Goal: Task Accomplishment & Management: Use online tool/utility

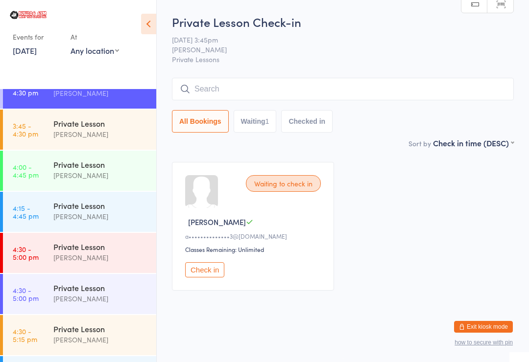
scroll to position [682, 0]
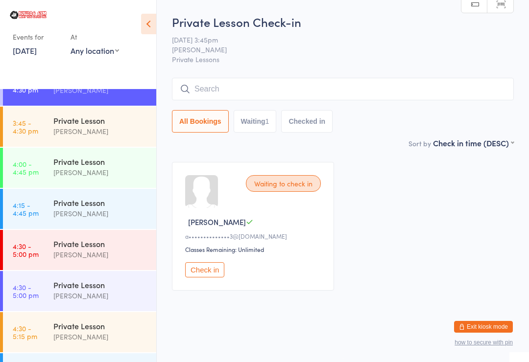
click at [46, 206] on link "4:15 - 4:45 pm Private Lesson Stuart McKinnon" at bounding box center [79, 209] width 153 height 40
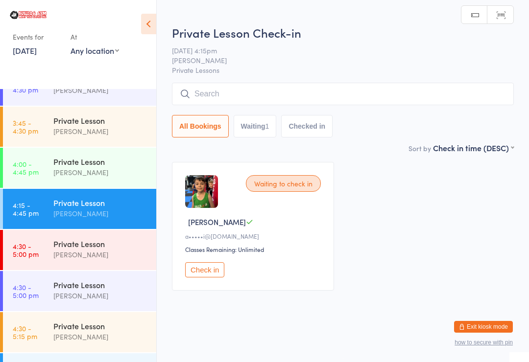
click at [204, 274] on button "Check in" at bounding box center [204, 269] width 39 height 15
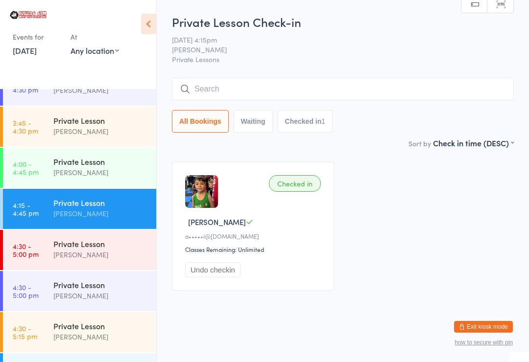
click at [122, 225] on div "Private Lesson Stuart McKinnon" at bounding box center [104, 208] width 103 height 39
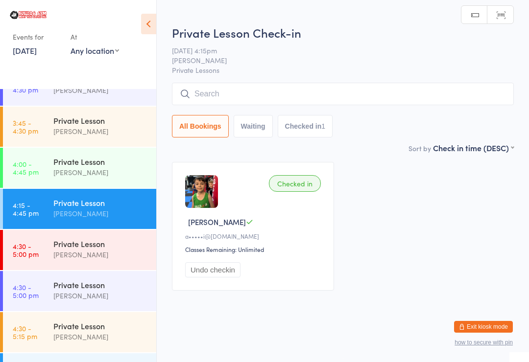
click at [114, 282] on div "Private Lesson" at bounding box center [100, 285] width 95 height 11
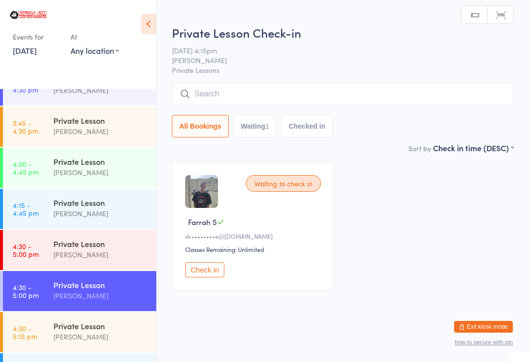
click at [207, 274] on button "Check in" at bounding box center [204, 269] width 39 height 15
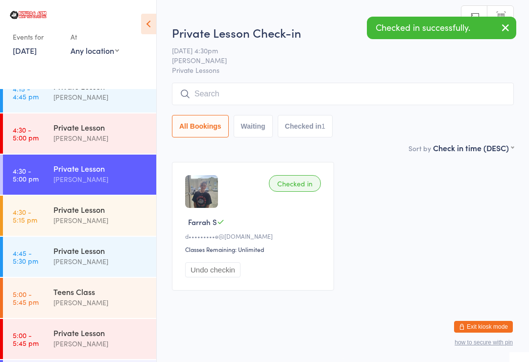
scroll to position [802, 0]
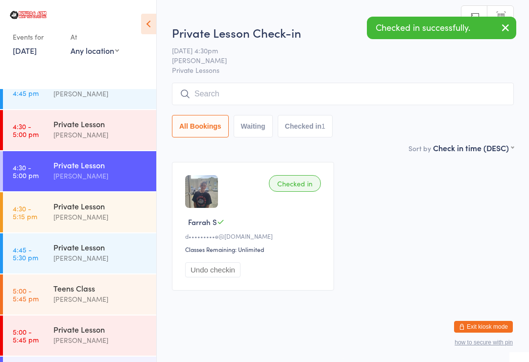
click at [107, 275] on div "Teens Class Jordan McMillan" at bounding box center [104, 294] width 103 height 39
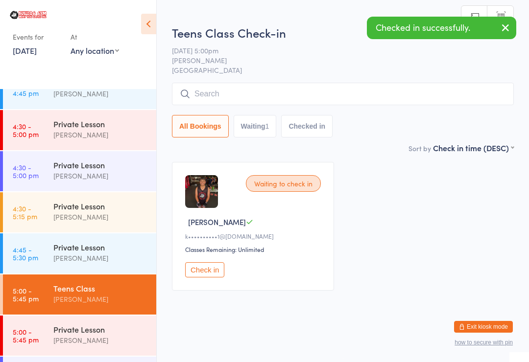
click at [206, 278] on button "Check in" at bounding box center [204, 269] width 39 height 15
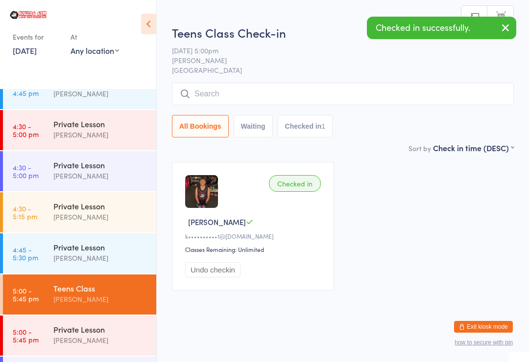
click at [216, 272] on button "Undo checkin" at bounding box center [212, 269] width 55 height 15
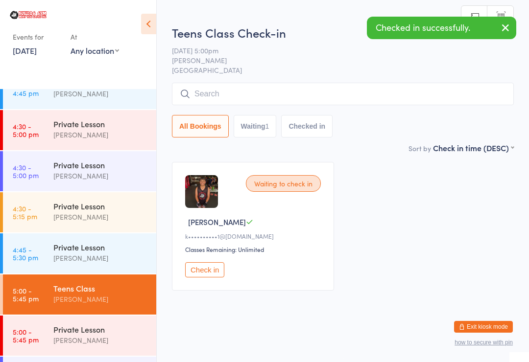
click at [350, 84] on input "search" at bounding box center [343, 94] width 342 height 23
click at [352, 92] on input "search" at bounding box center [343, 94] width 342 height 23
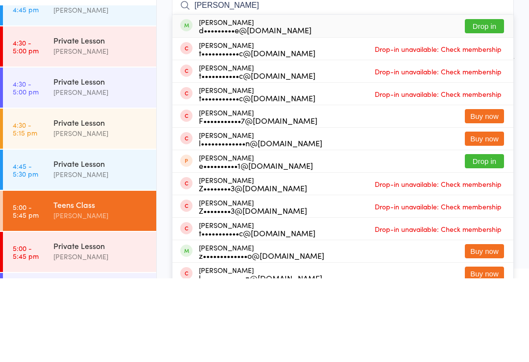
type input "Farr"
click at [489, 103] on button "Drop in" at bounding box center [484, 110] width 39 height 14
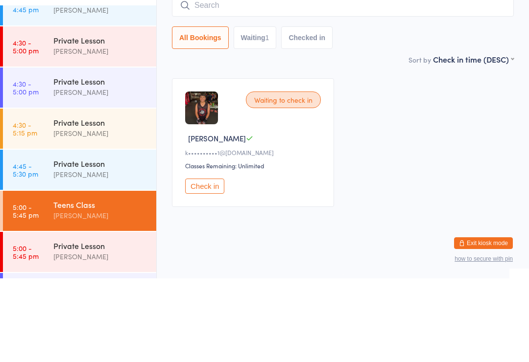
scroll to position [9, 0]
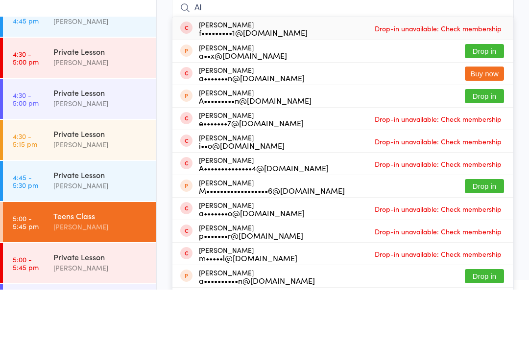
type input "A"
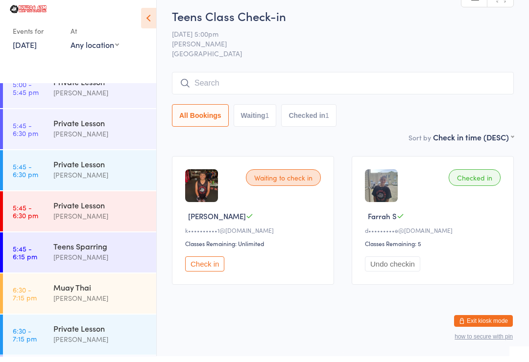
scroll to position [1091, 0]
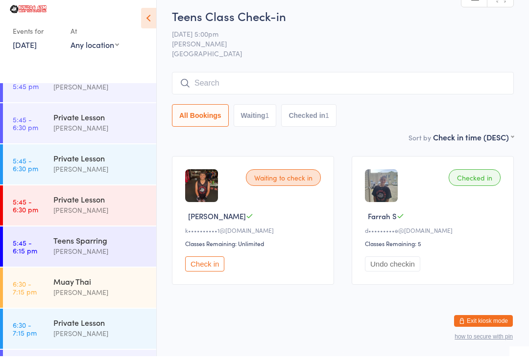
click at [28, 121] on time "5:45 - 6:30 pm" at bounding box center [25, 129] width 25 height 16
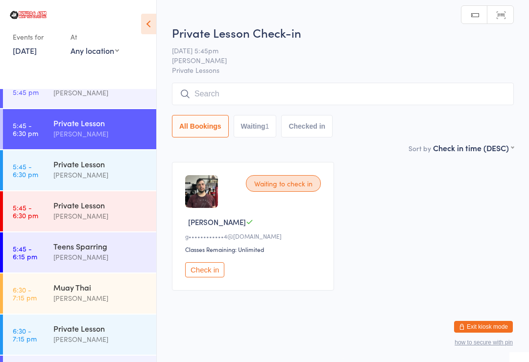
click at [209, 263] on div "Waiting to check in Davide G g••••••••••••4@gmail.com Classes Remaining: Unlimi…" at bounding box center [253, 226] width 162 height 129
click at [201, 262] on div "Waiting to check in Davide G g••••••••••••4@gmail.com Classes Remaining: Unlimi…" at bounding box center [253, 226] width 162 height 129
click at [209, 265] on div "Waiting to check in Davide G g••••••••••••4@gmail.com Classes Remaining: Unlimi…" at bounding box center [253, 226] width 162 height 129
click at [203, 276] on button "Check in" at bounding box center [204, 269] width 39 height 15
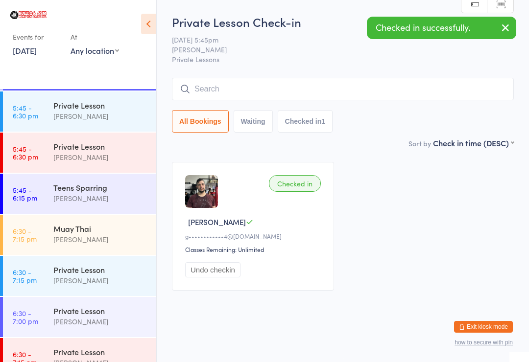
scroll to position [1145, 0]
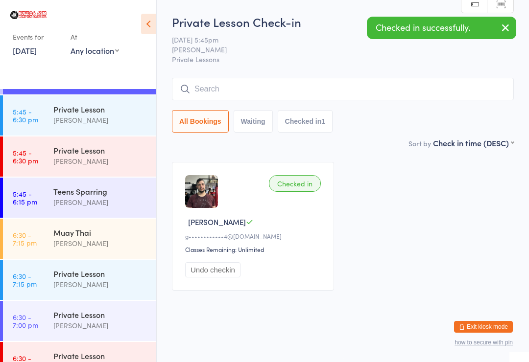
click at [31, 243] on time "6:30 - 7:15 pm" at bounding box center [25, 239] width 24 height 16
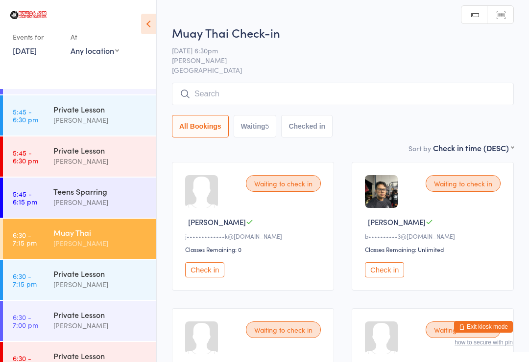
click at [218, 93] on input "search" at bounding box center [343, 94] width 342 height 23
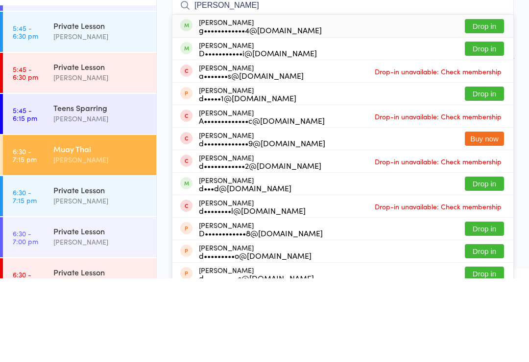
type input "Davide"
click at [483, 98] on div "Davide Gatti g••••••••••••4@gmail.com Drop in" at bounding box center [342, 109] width 341 height 23
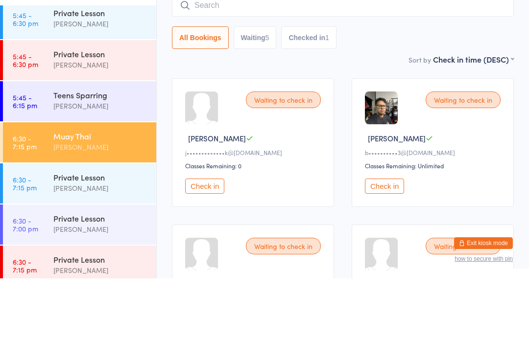
scroll to position [1157, 0]
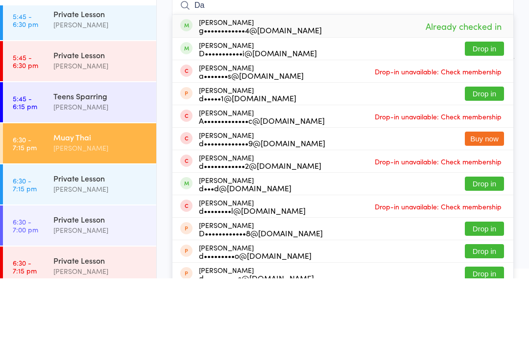
type input "D"
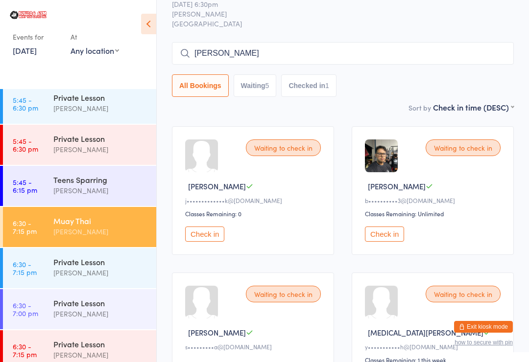
scroll to position [0, 0]
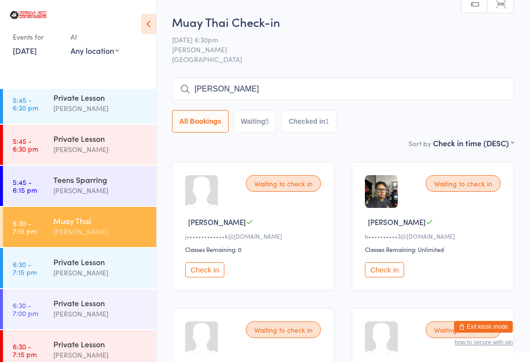
click at [473, 89] on input "Jacob bezzina" at bounding box center [343, 89] width 342 height 23
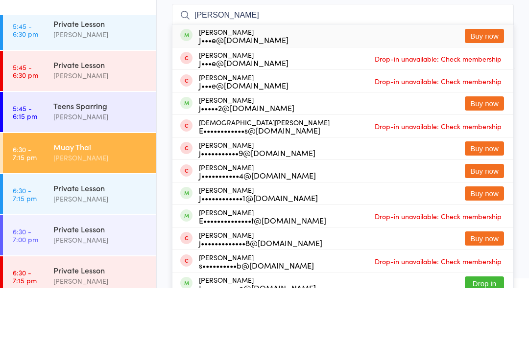
type input "Jacob bezzina"
click at [443, 98] on div "Jacob Bezzina J•••e@apollofloorsanding.com Buy now" at bounding box center [342, 109] width 341 height 23
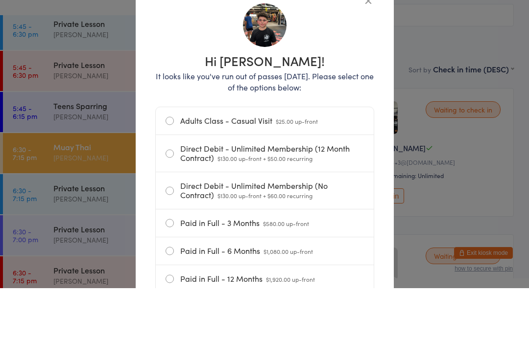
scroll to position [74, 0]
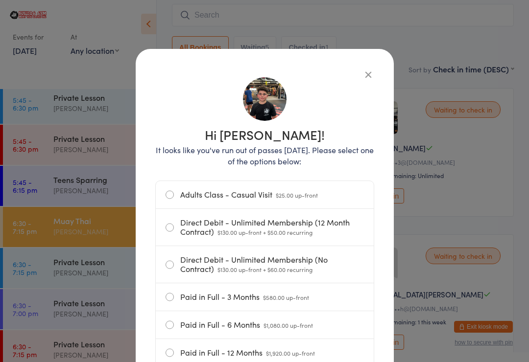
click at [369, 70] on icon "button" at bounding box center [368, 74] width 11 height 11
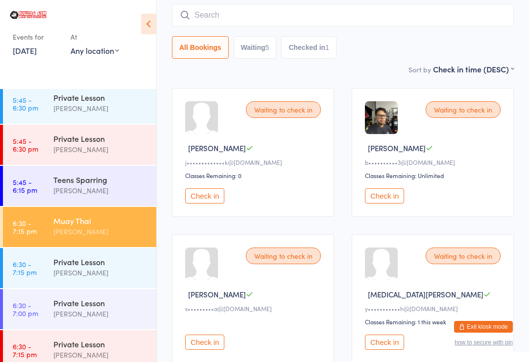
click at [344, 15] on input "search" at bounding box center [343, 15] width 342 height 23
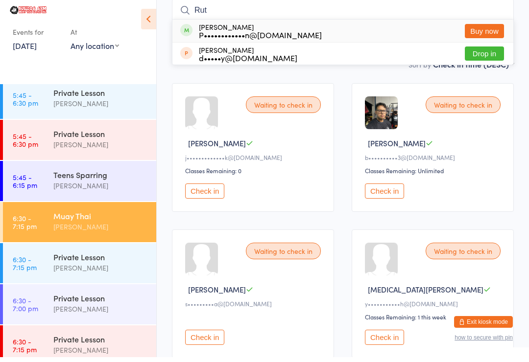
type input "Rut"
click at [447, 24] on div "Rutva Sangwan P••••••••••••n@gmail.com Buy now" at bounding box center [342, 35] width 341 height 23
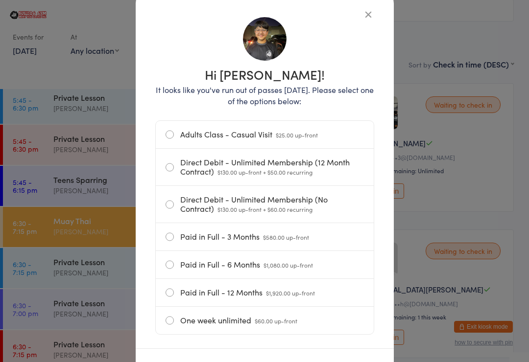
scroll to position [53, 0]
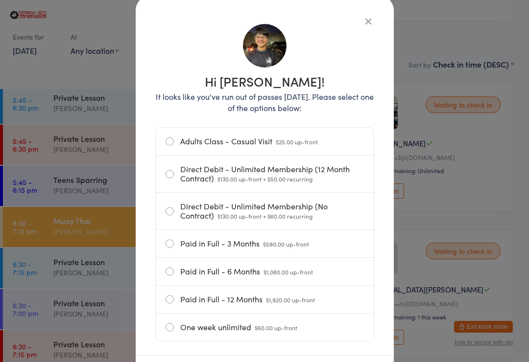
click at [366, 19] on icon "button" at bounding box center [368, 21] width 11 height 11
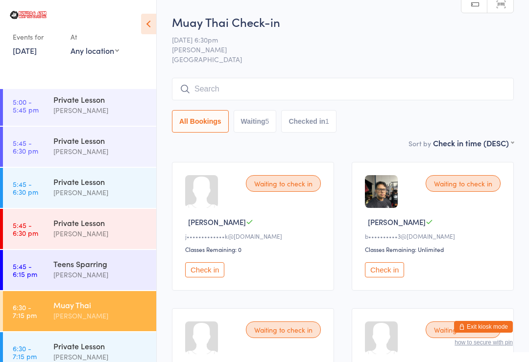
scroll to position [1067, 0]
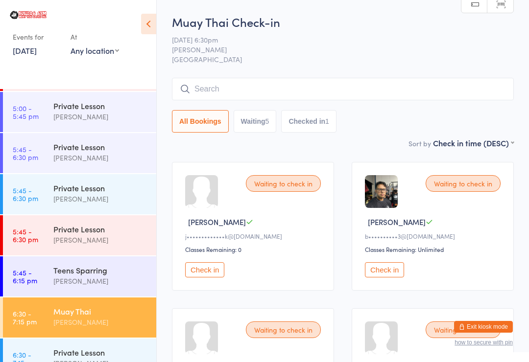
click at [37, 268] on link "5:45 - 6:15 pm Teens Sparring Jordan McMillan" at bounding box center [79, 277] width 153 height 40
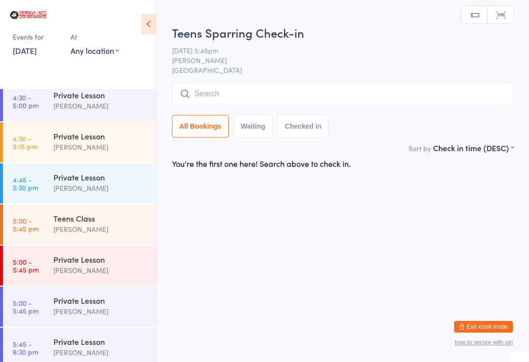
scroll to position [869, 0]
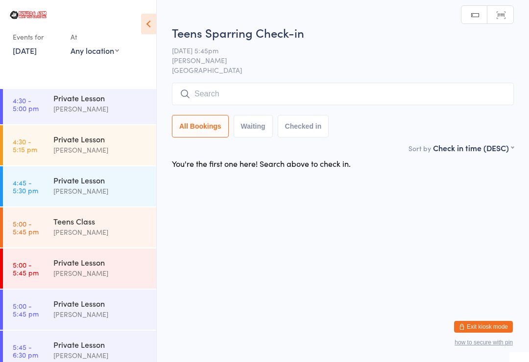
click at [37, 219] on link "5:00 - 5:45 pm Teens Class Jordan McMillan" at bounding box center [79, 228] width 153 height 40
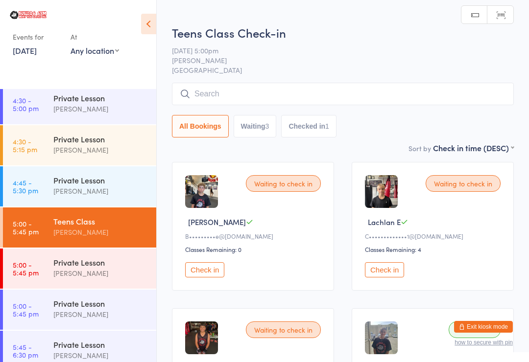
click at [447, 100] on input "search" at bounding box center [343, 94] width 342 height 23
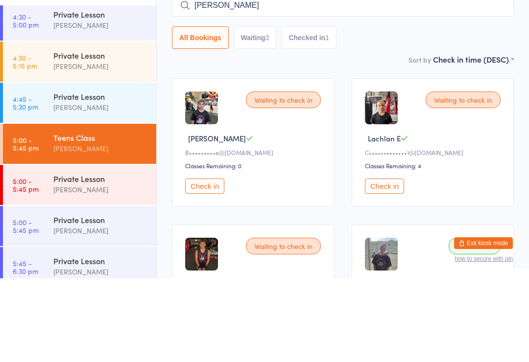
scroll to position [84, 0]
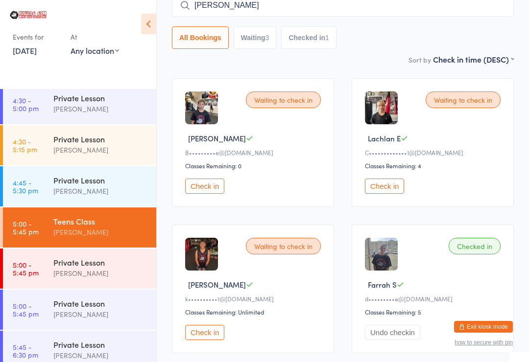
click at [206, 189] on button "Check in" at bounding box center [204, 186] width 39 height 15
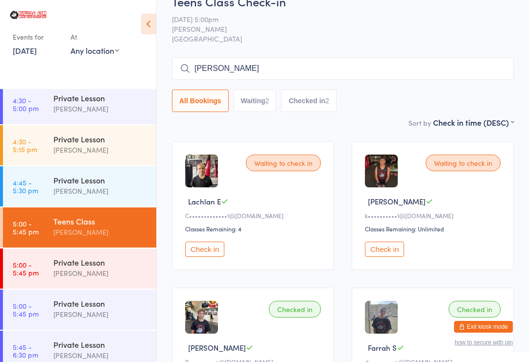
scroll to position [0, 0]
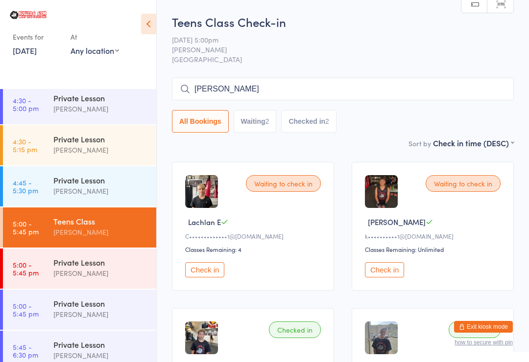
click at [309, 92] on input "Jacob bezzina" at bounding box center [343, 89] width 342 height 23
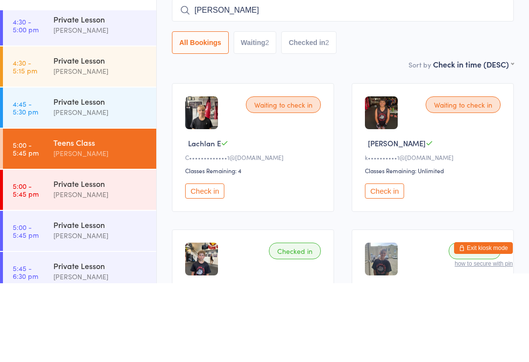
type input "J"
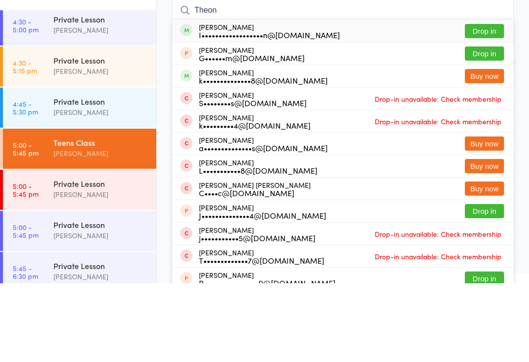
type input "Theon"
click at [491, 103] on button "Drop in" at bounding box center [484, 110] width 39 height 14
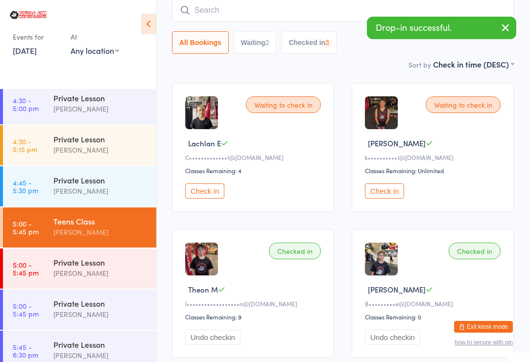
click at [316, 15] on input "search" at bounding box center [343, 10] width 342 height 23
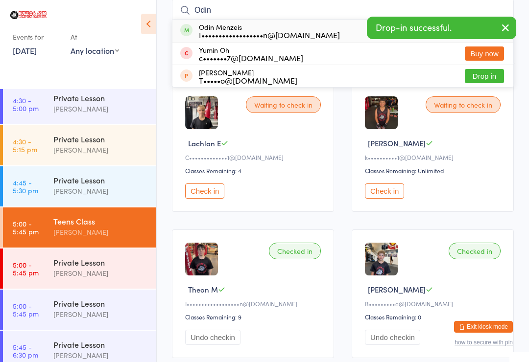
click at [497, 26] on button "button" at bounding box center [506, 28] width 22 height 23
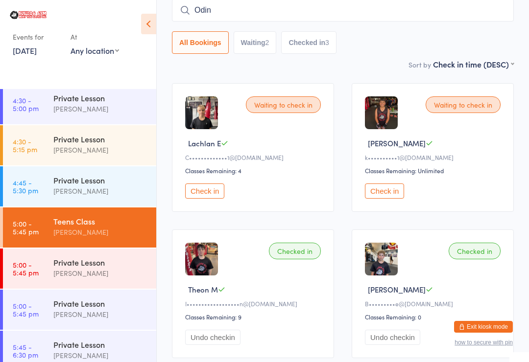
click at [405, 18] on input "Odin" at bounding box center [343, 10] width 342 height 23
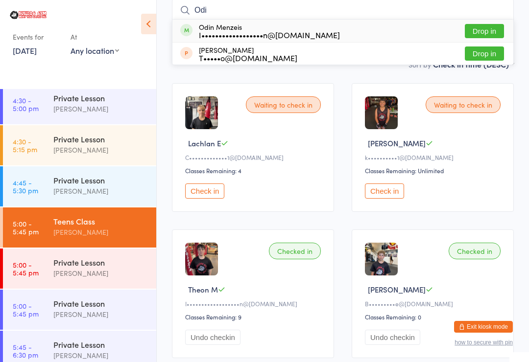
type input "Odin"
click at [483, 27] on button "Drop in" at bounding box center [484, 31] width 39 height 14
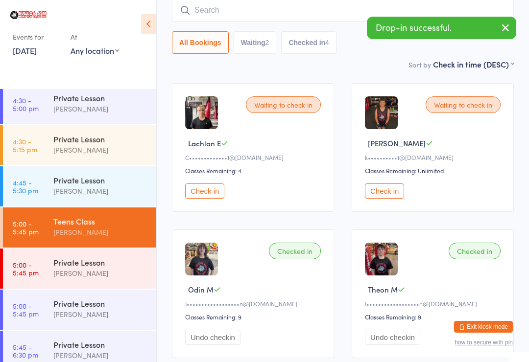
click at [221, 15] on input "search" at bounding box center [343, 10] width 342 height 23
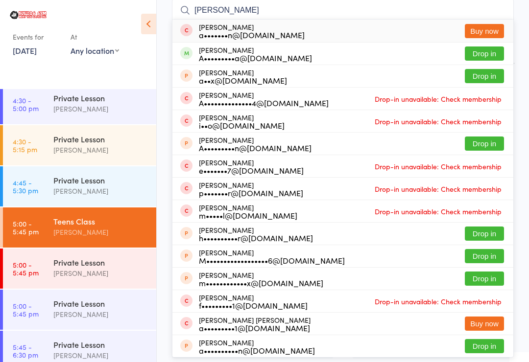
type input "Alex gr"
click at [489, 51] on button "Drop in" at bounding box center [484, 54] width 39 height 14
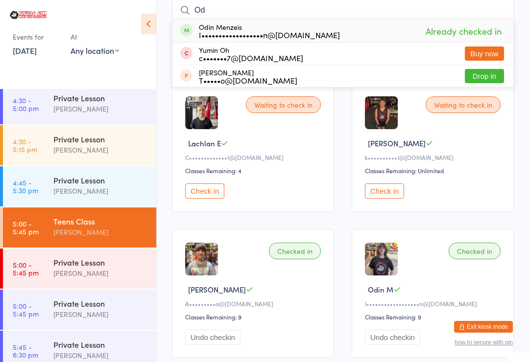
type input "O"
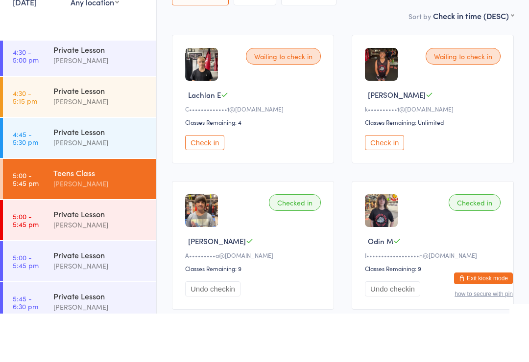
click at [207, 184] on button "Check in" at bounding box center [204, 191] width 39 height 15
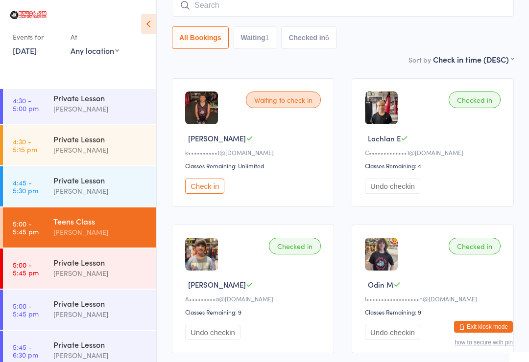
scroll to position [65, 0]
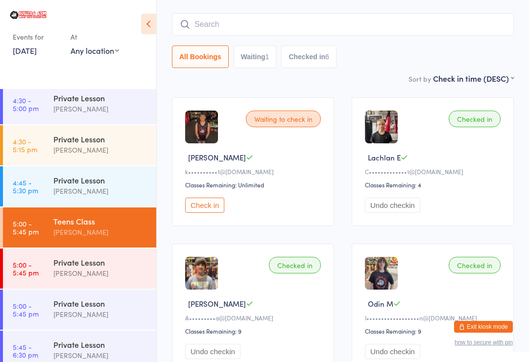
click at [246, 31] on input "search" at bounding box center [343, 24] width 342 height 23
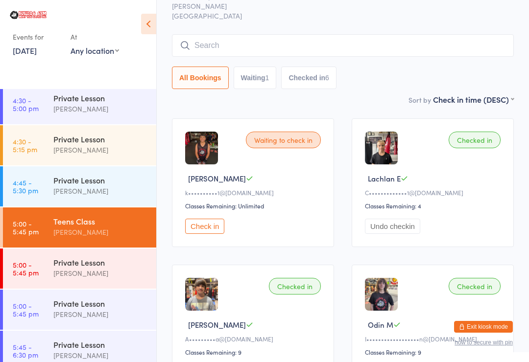
scroll to position [43, 0]
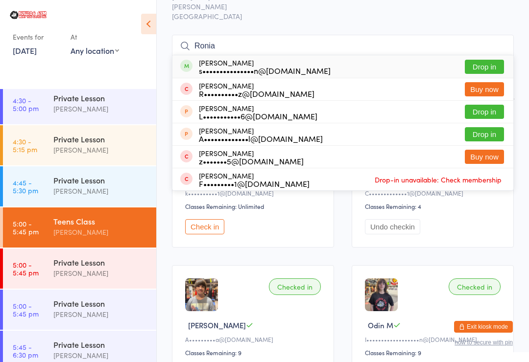
type input "Ronia"
click at [490, 69] on button "Drop in" at bounding box center [484, 67] width 39 height 14
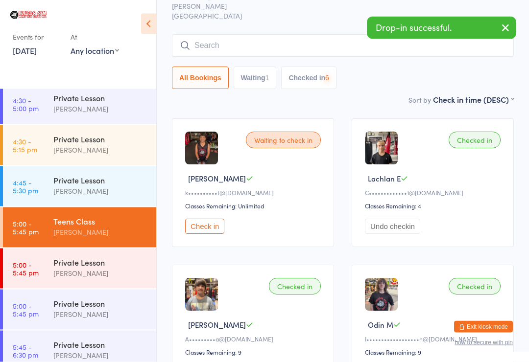
scroll to position [44, 0]
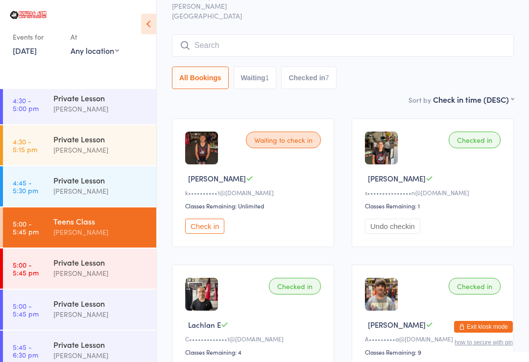
click at [385, 45] on input "search" at bounding box center [343, 45] width 342 height 23
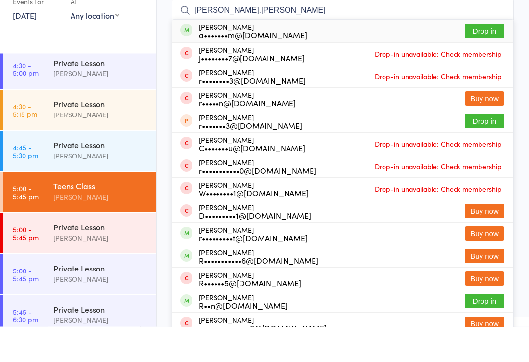
type input "Ryan.hatem"
click at [485, 60] on button "Drop in" at bounding box center [484, 67] width 39 height 14
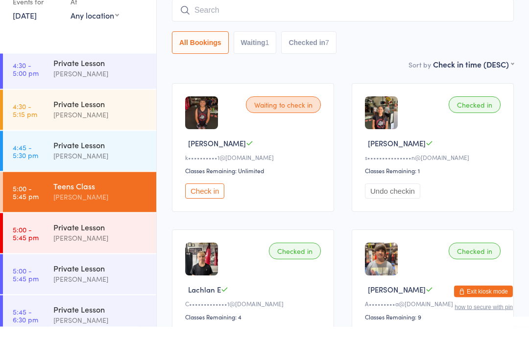
scroll to position [79, 0]
